Goal: Download file/media

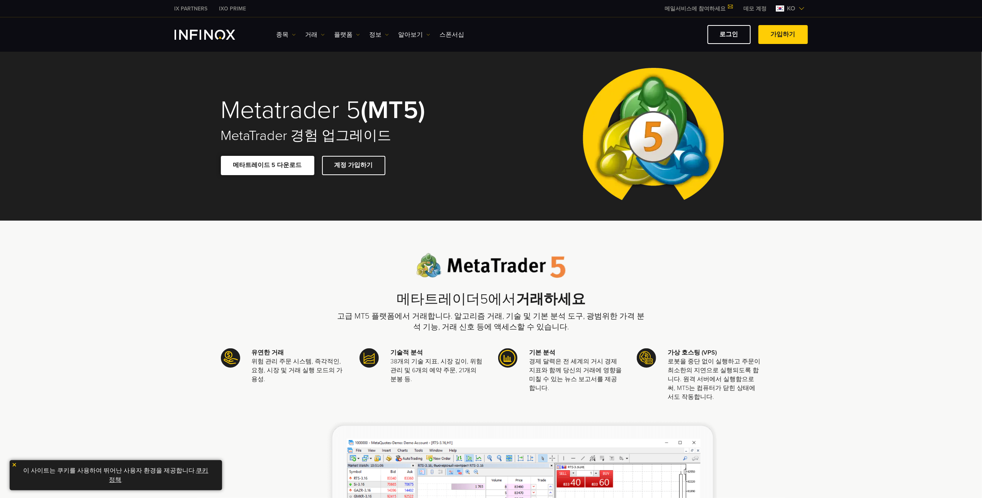
click at [284, 164] on link "메타트레이드 5 다운로드" at bounding box center [267, 165] width 93 height 19
click at [730, 34] on link "로그인" at bounding box center [728, 34] width 43 height 19
